Goal: Information Seeking & Learning: Learn about a topic

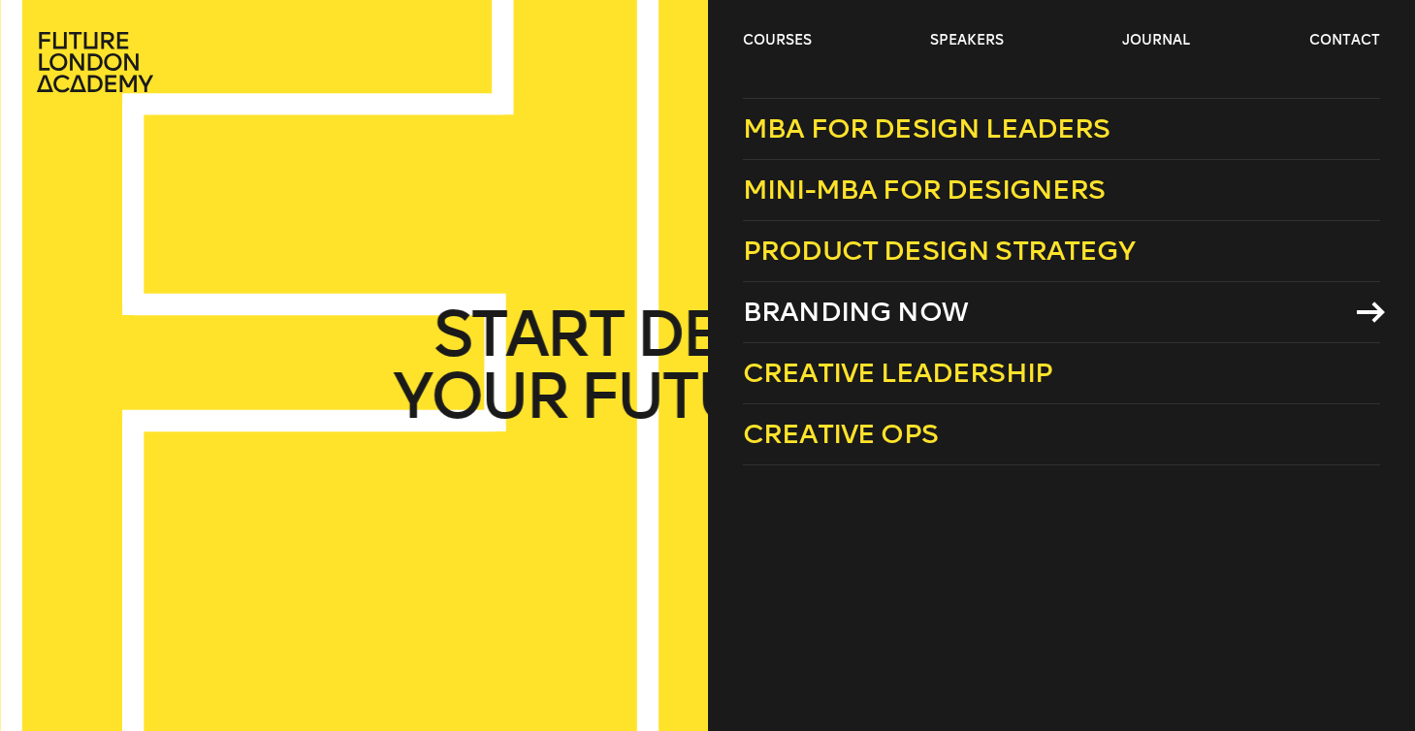
click at [846, 304] on span "Branding Now" at bounding box center [855, 312] width 225 height 32
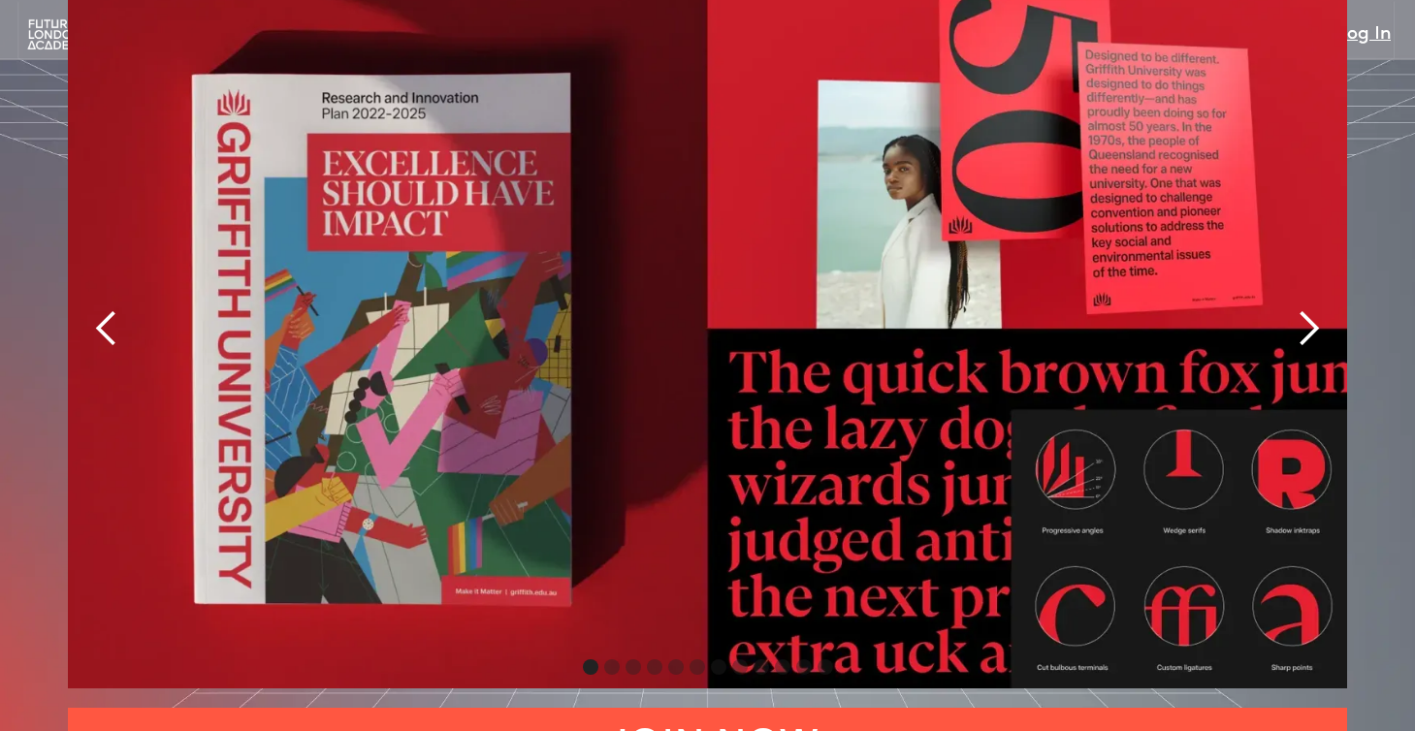
scroll to position [4336, 0]
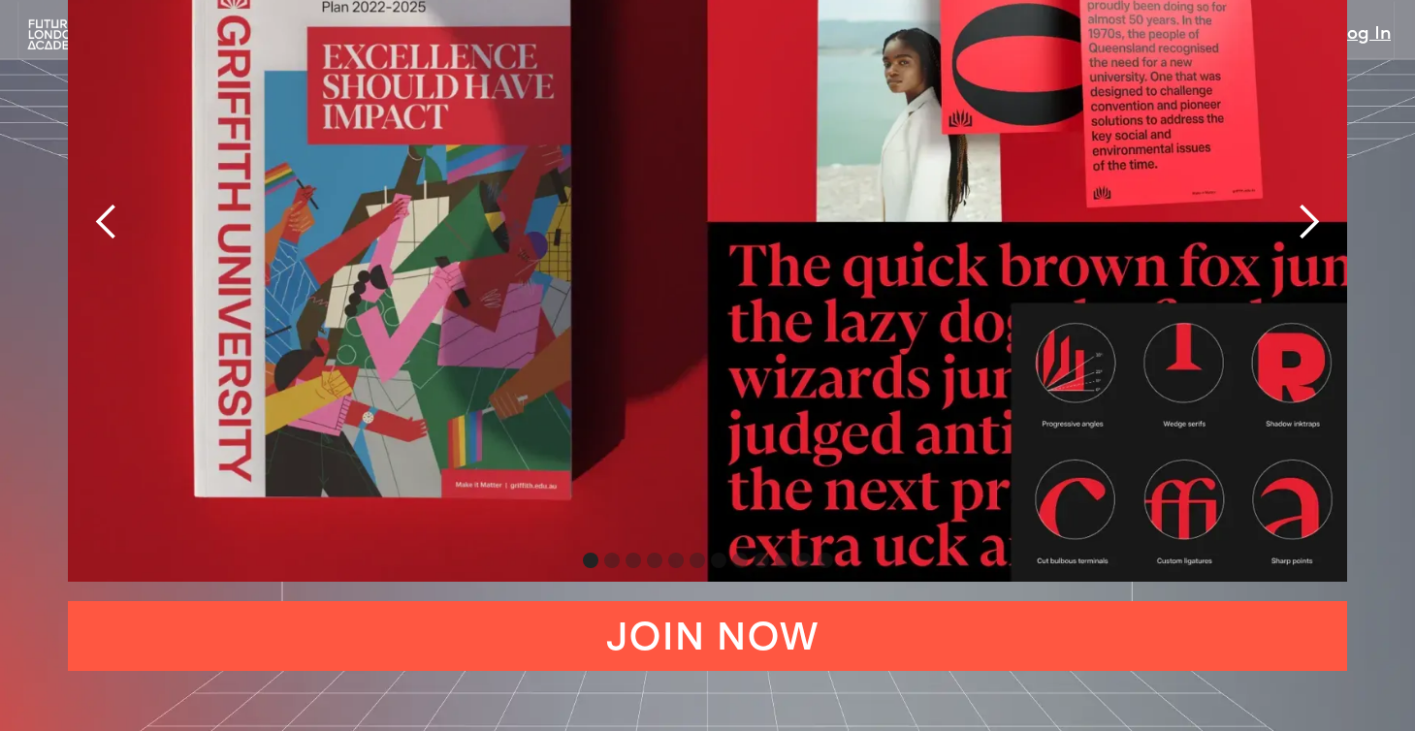
click at [1315, 203] on div "next slide" at bounding box center [1308, 222] width 39 height 39
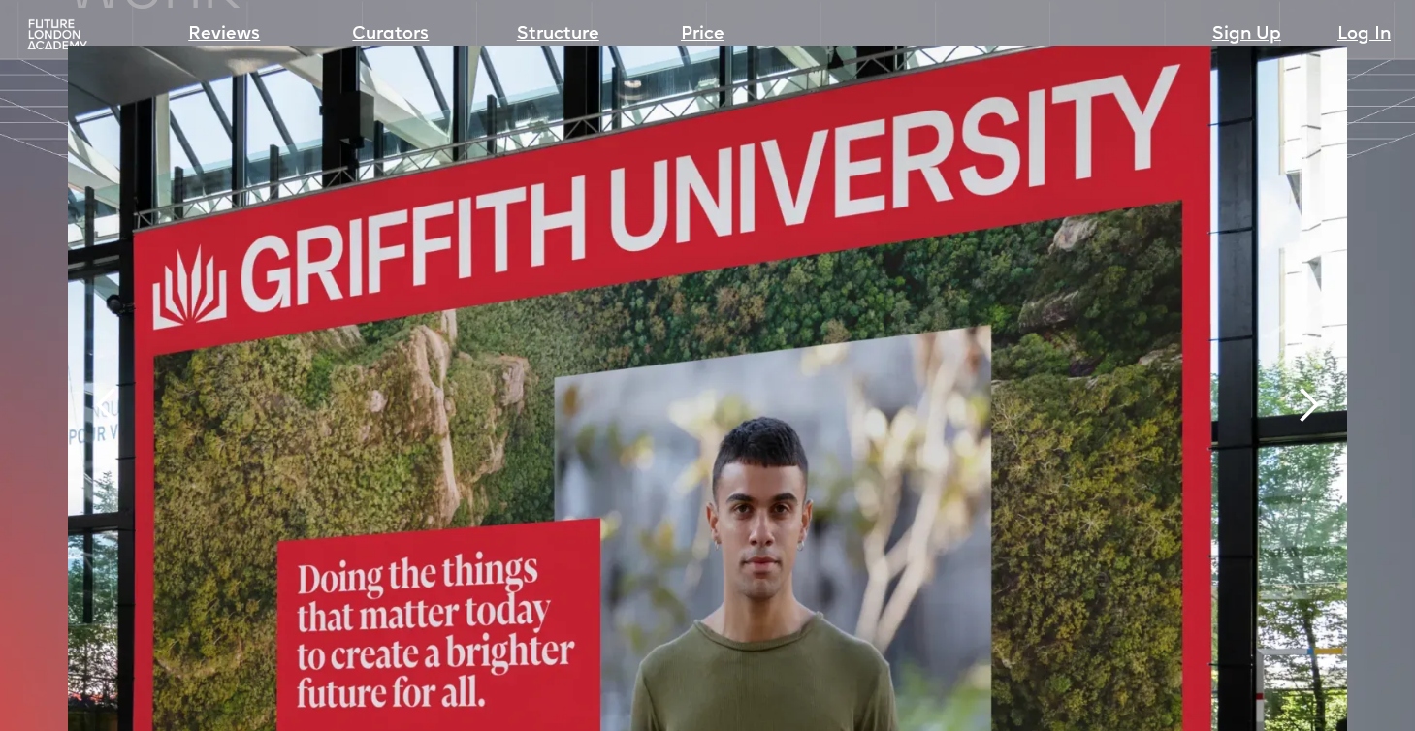
scroll to position [4149, 0]
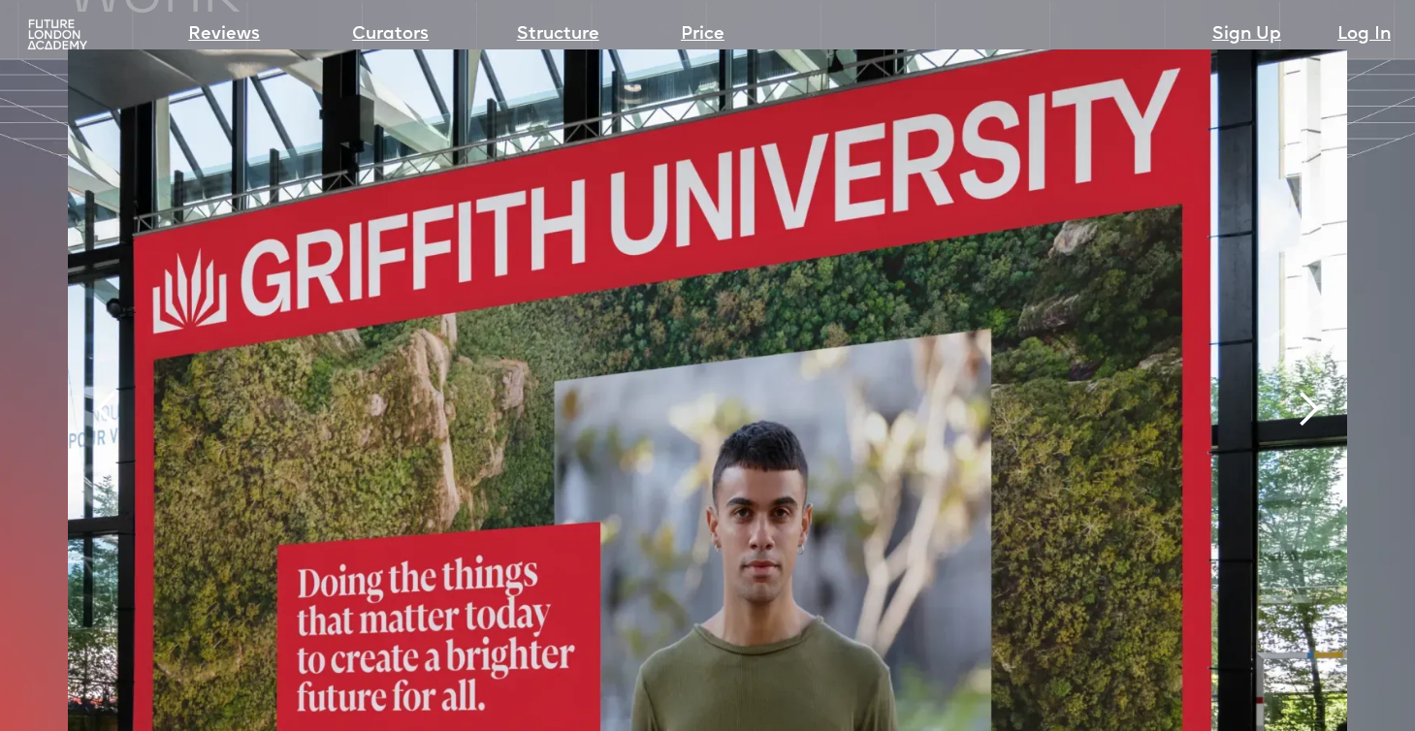
click at [1319, 203] on div "next slide" at bounding box center [1308, 408] width 78 height 719
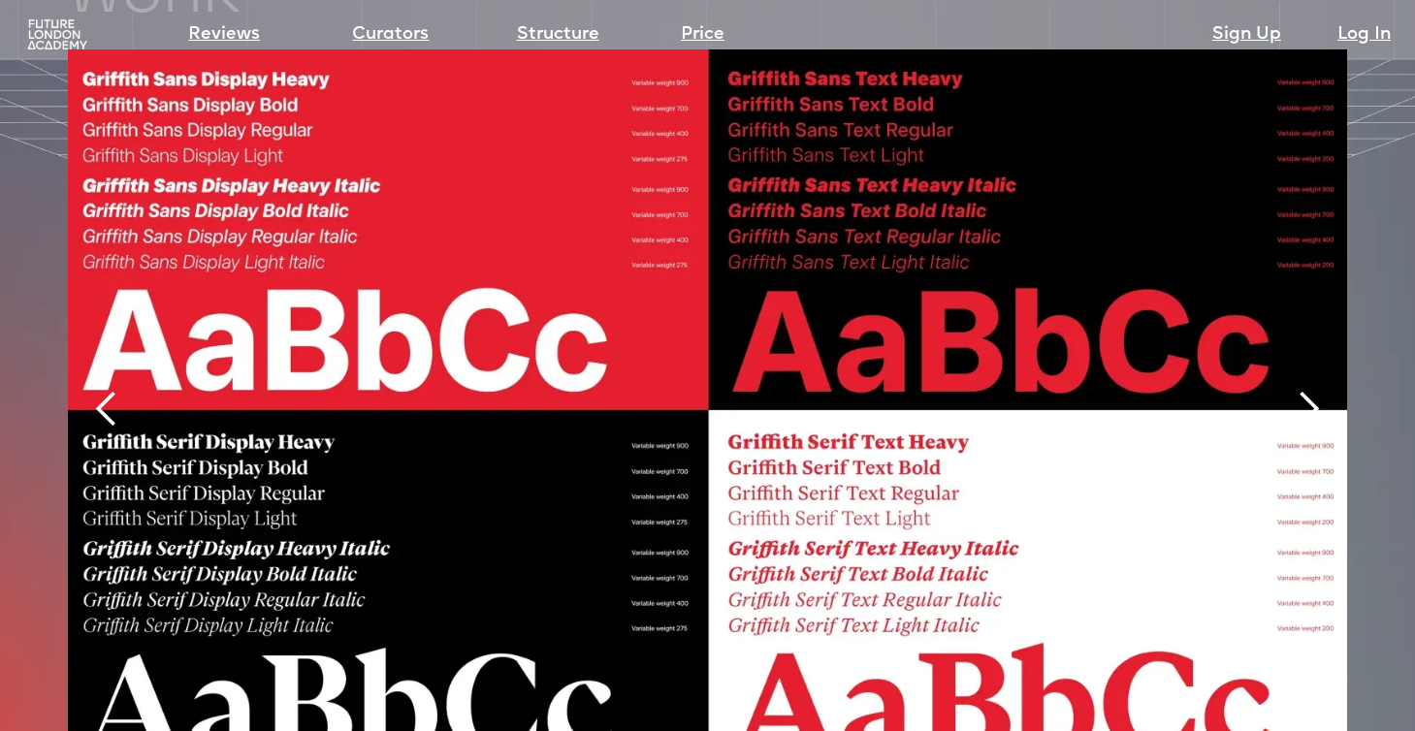
click at [1290, 390] on div "next slide" at bounding box center [1308, 409] width 39 height 39
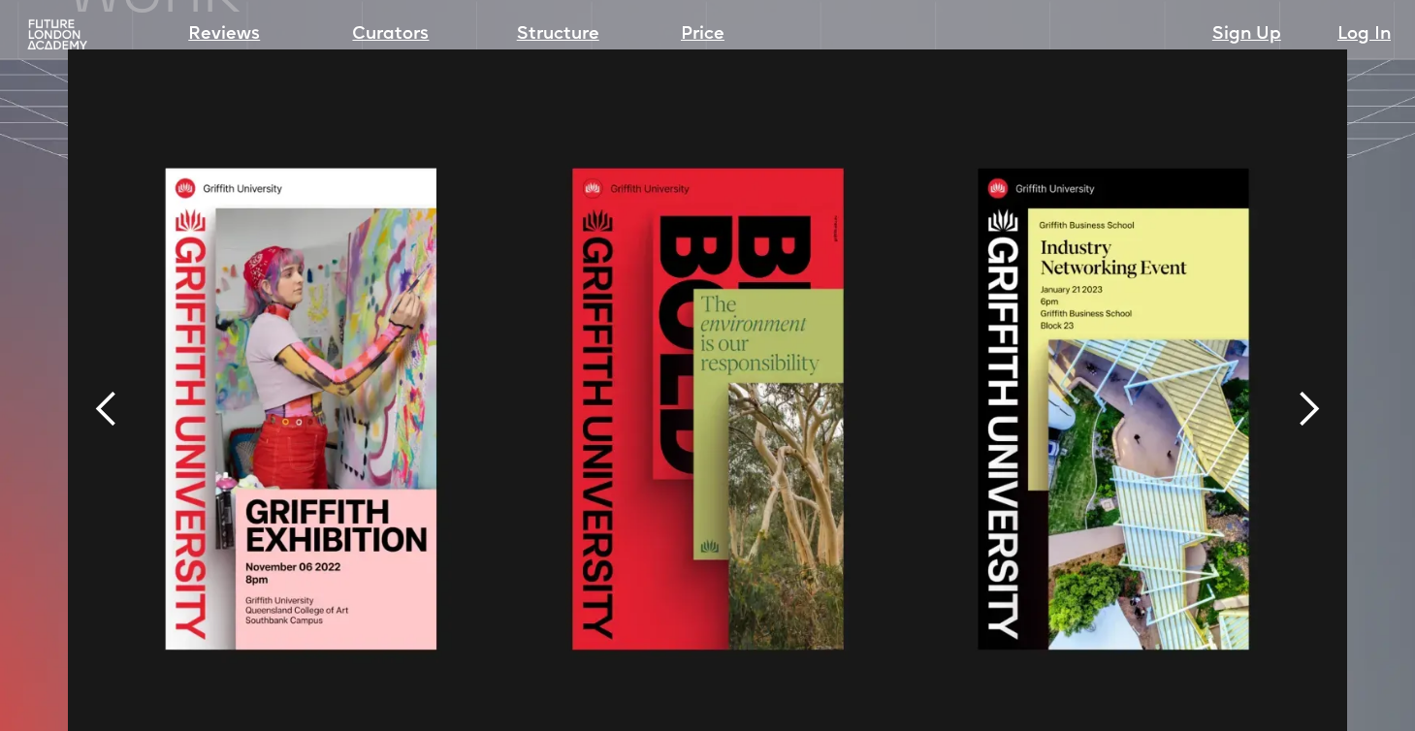
click at [1290, 390] on div "next slide" at bounding box center [1308, 409] width 39 height 39
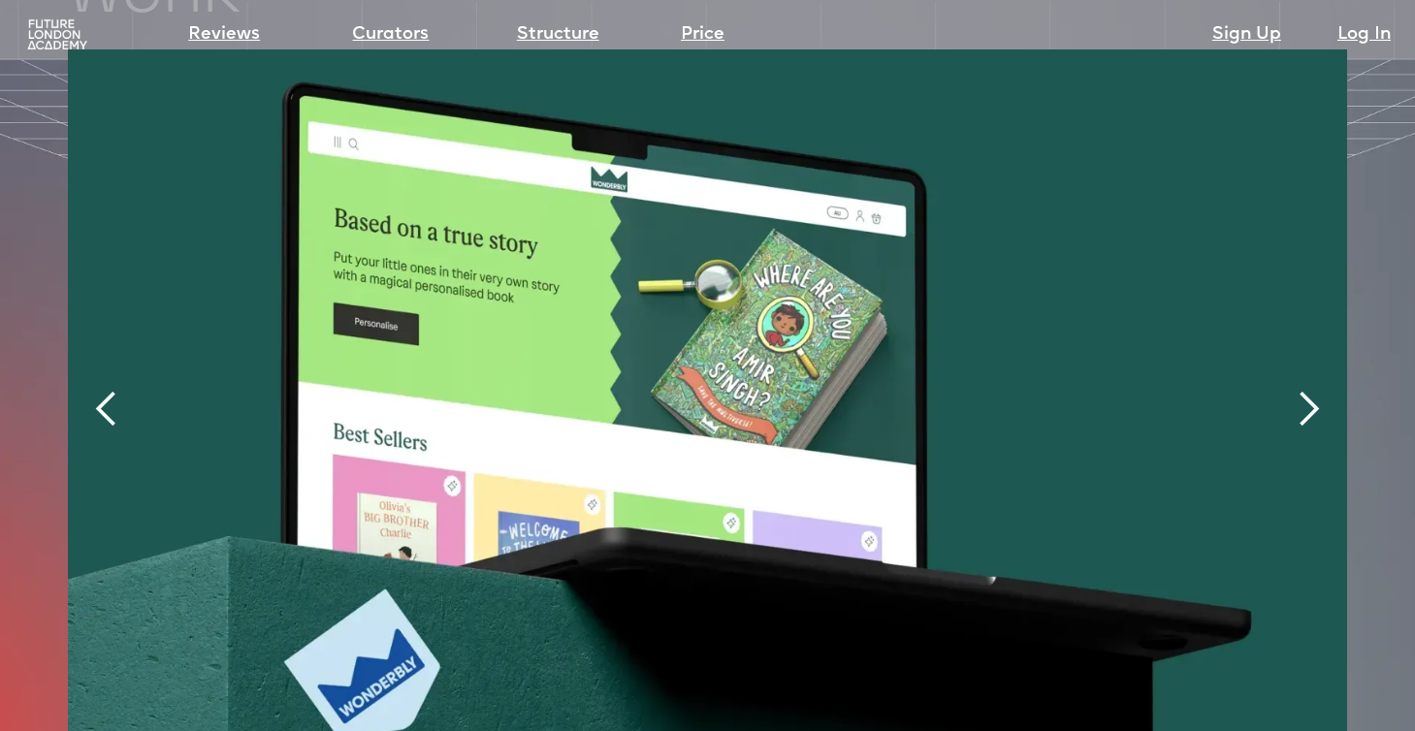
click at [1290, 390] on div "next slide" at bounding box center [1308, 409] width 39 height 39
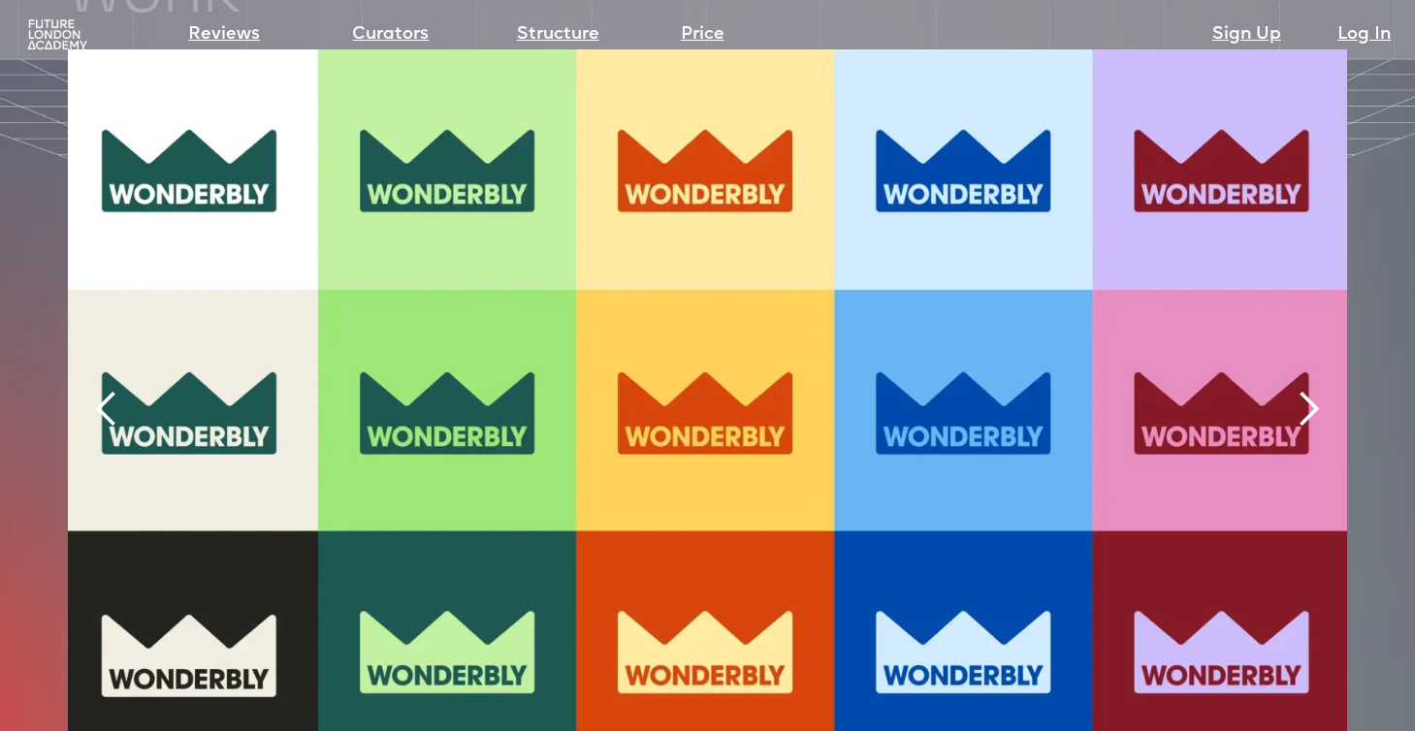
click at [1290, 390] on div "next slide" at bounding box center [1308, 409] width 39 height 39
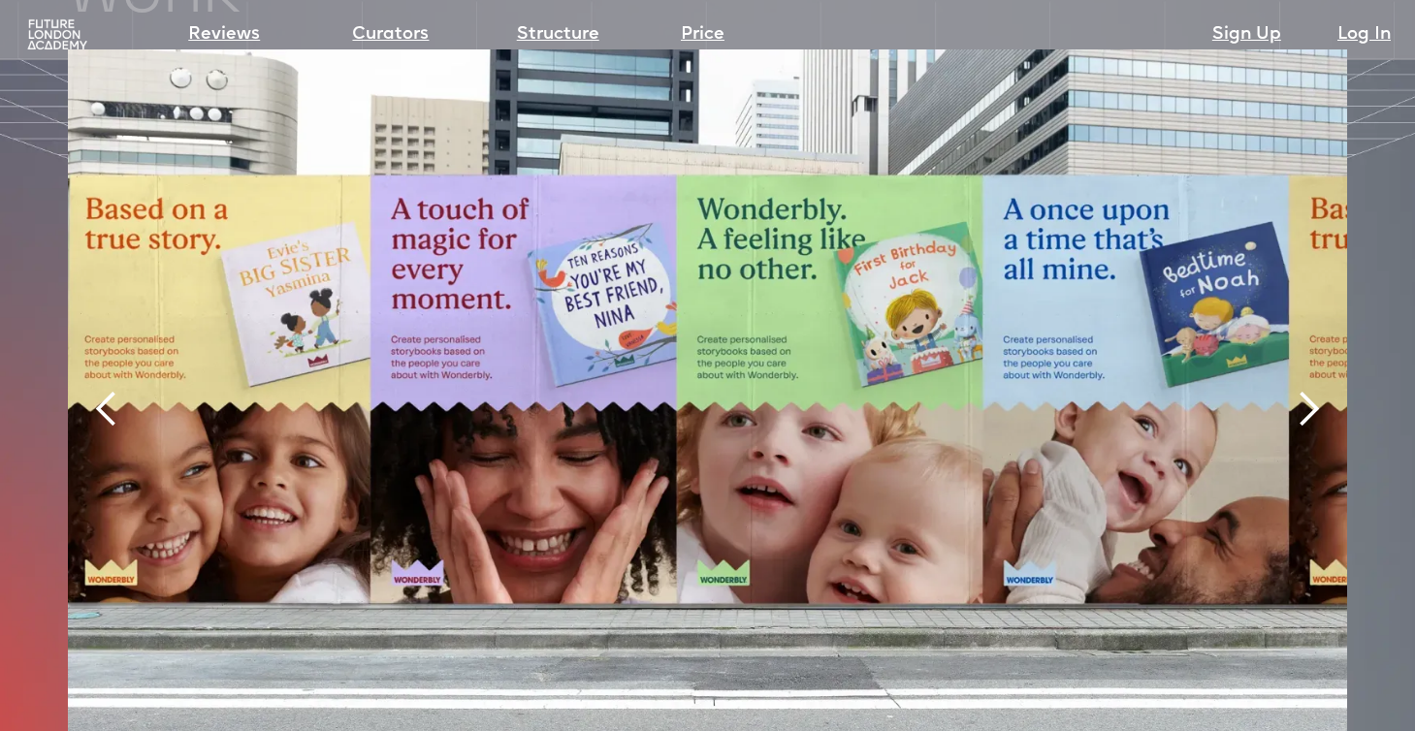
click at [1289, 390] on div "next slide" at bounding box center [1308, 409] width 39 height 39
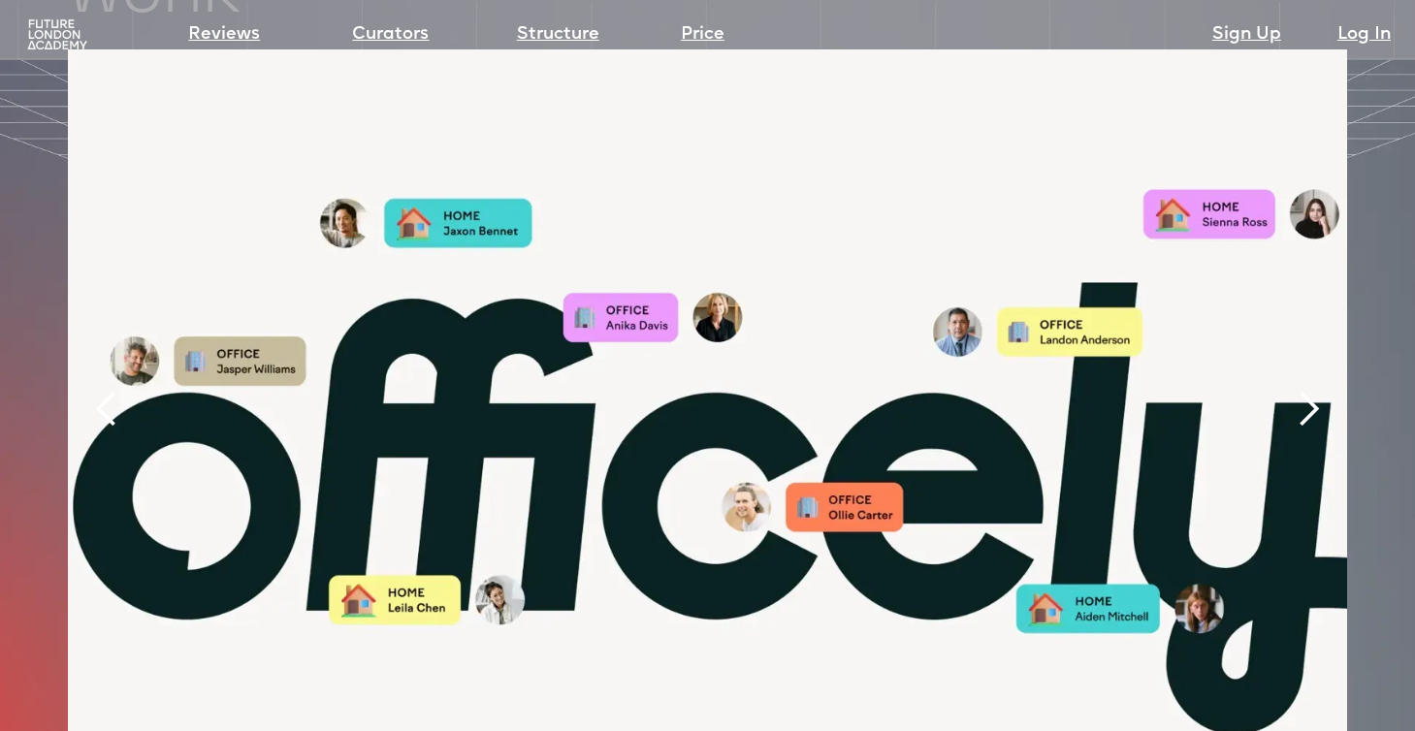
click at [1289, 390] on div "next slide" at bounding box center [1308, 409] width 39 height 39
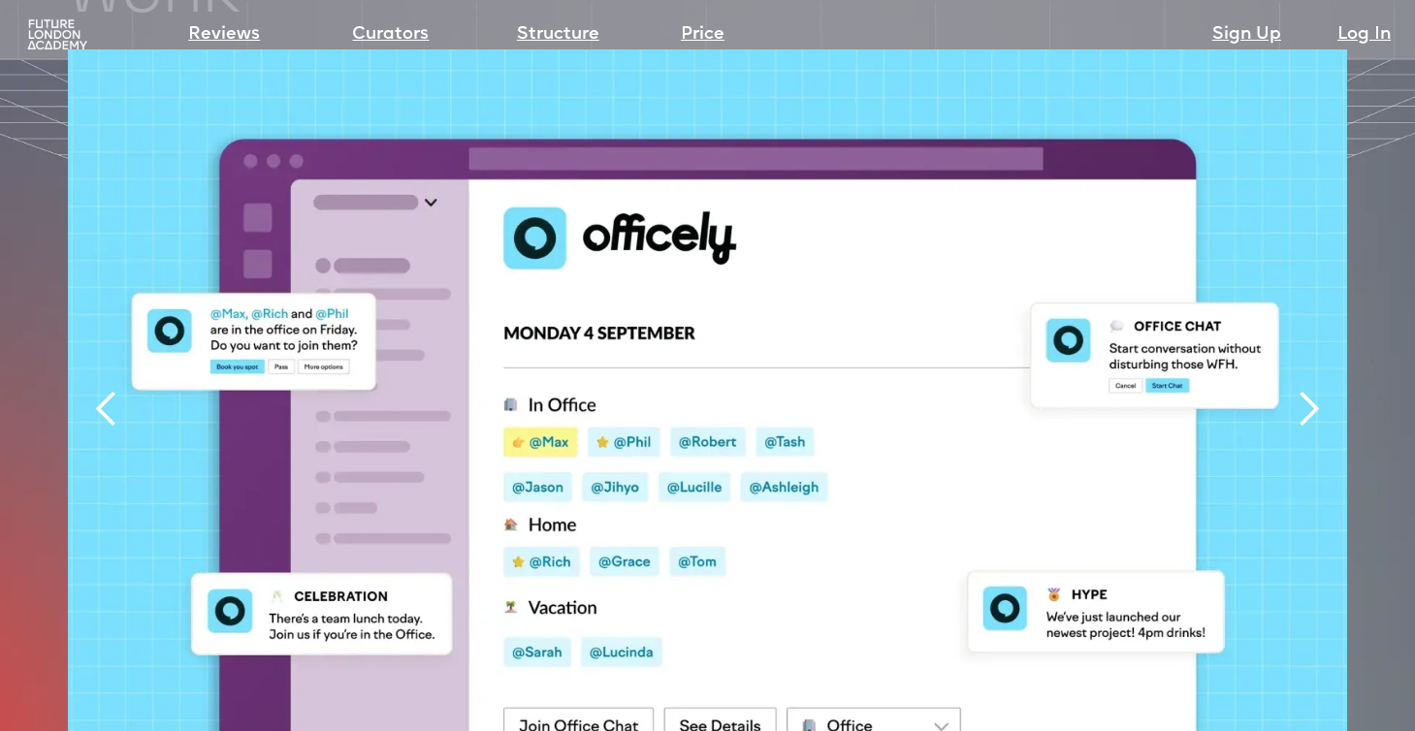
click at [1289, 390] on div "next slide" at bounding box center [1308, 409] width 39 height 39
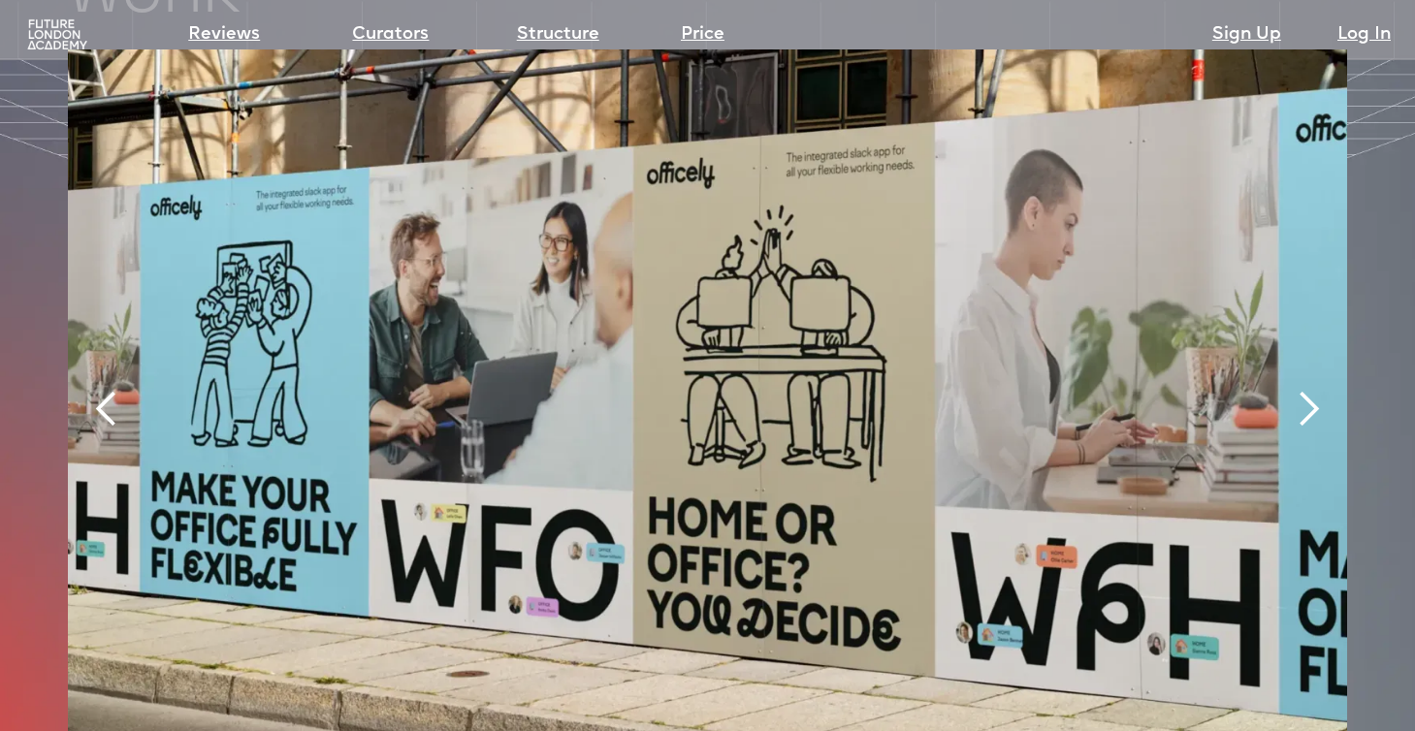
click at [1289, 390] on div "next slide" at bounding box center [1308, 409] width 39 height 39
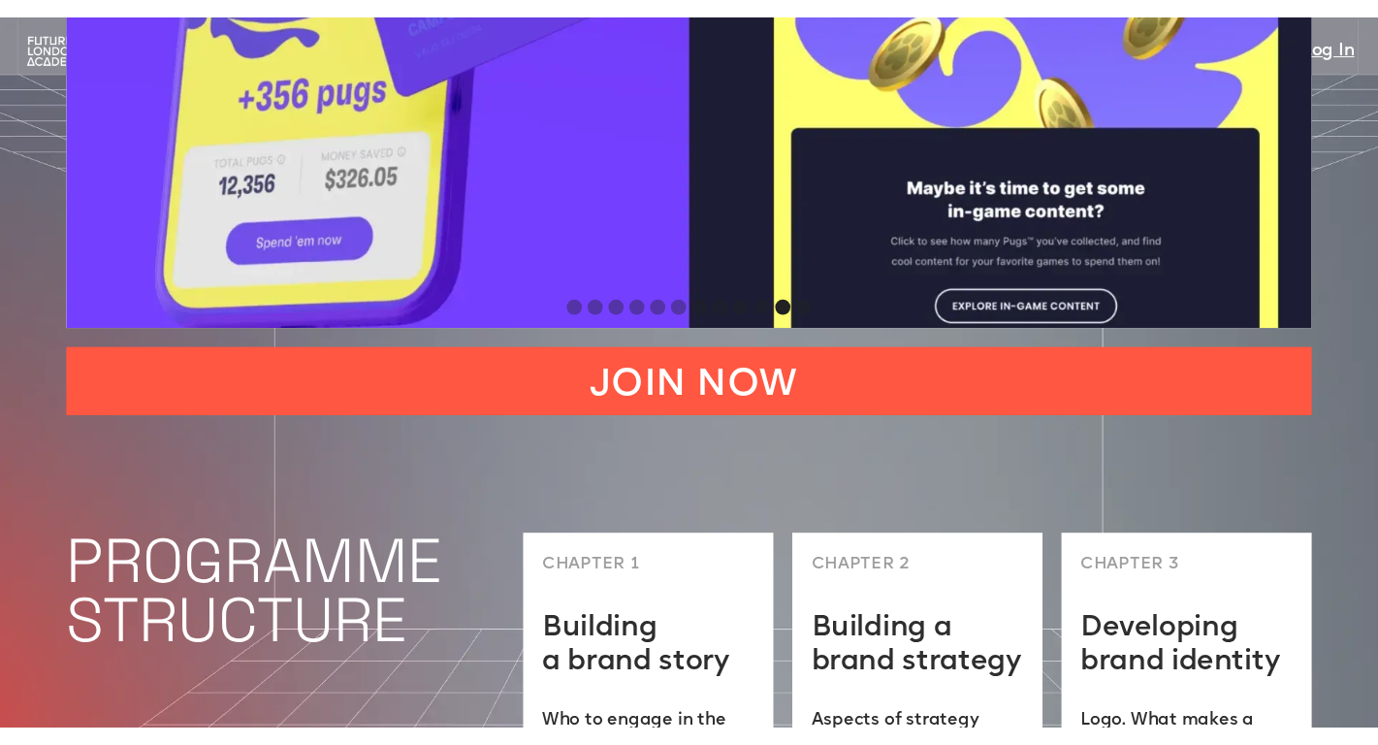
scroll to position [4529, 0]
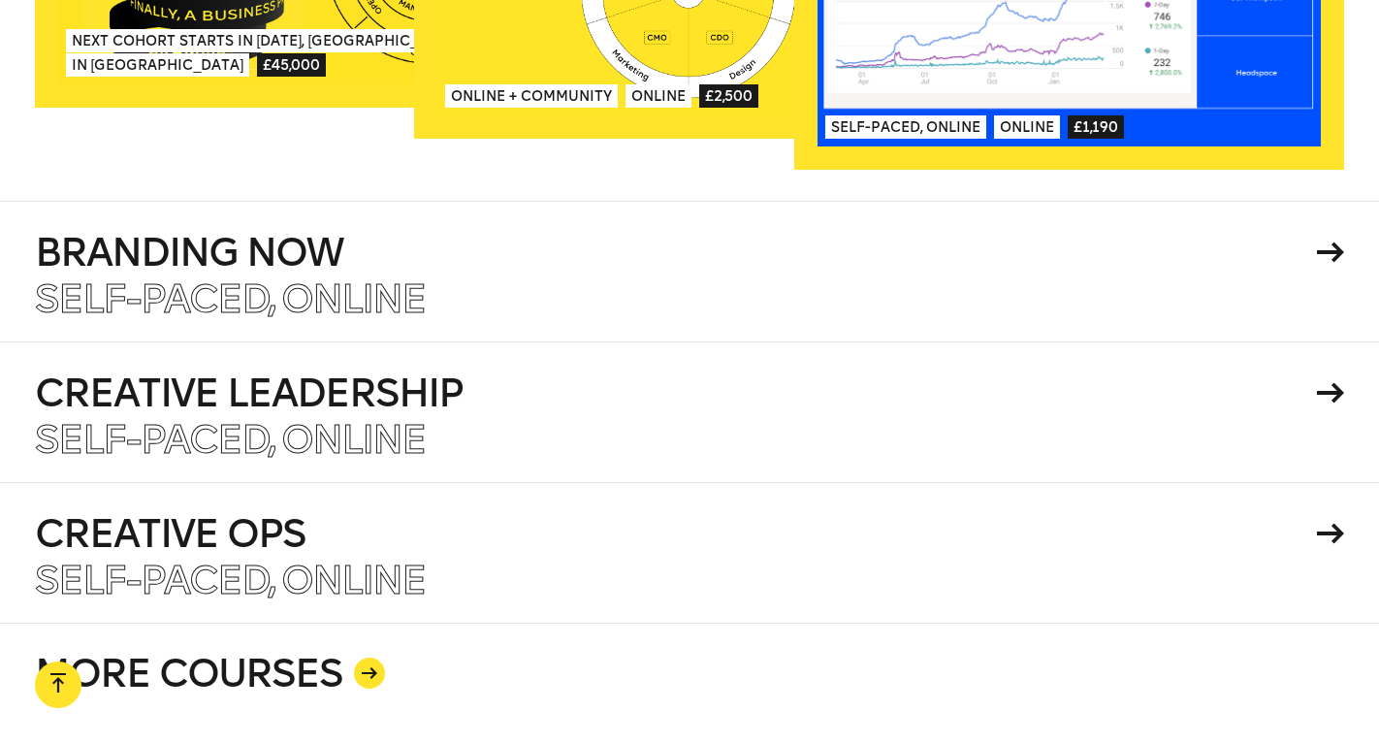
scroll to position [3184, 0]
